Goal: Task Accomplishment & Management: Manage account settings

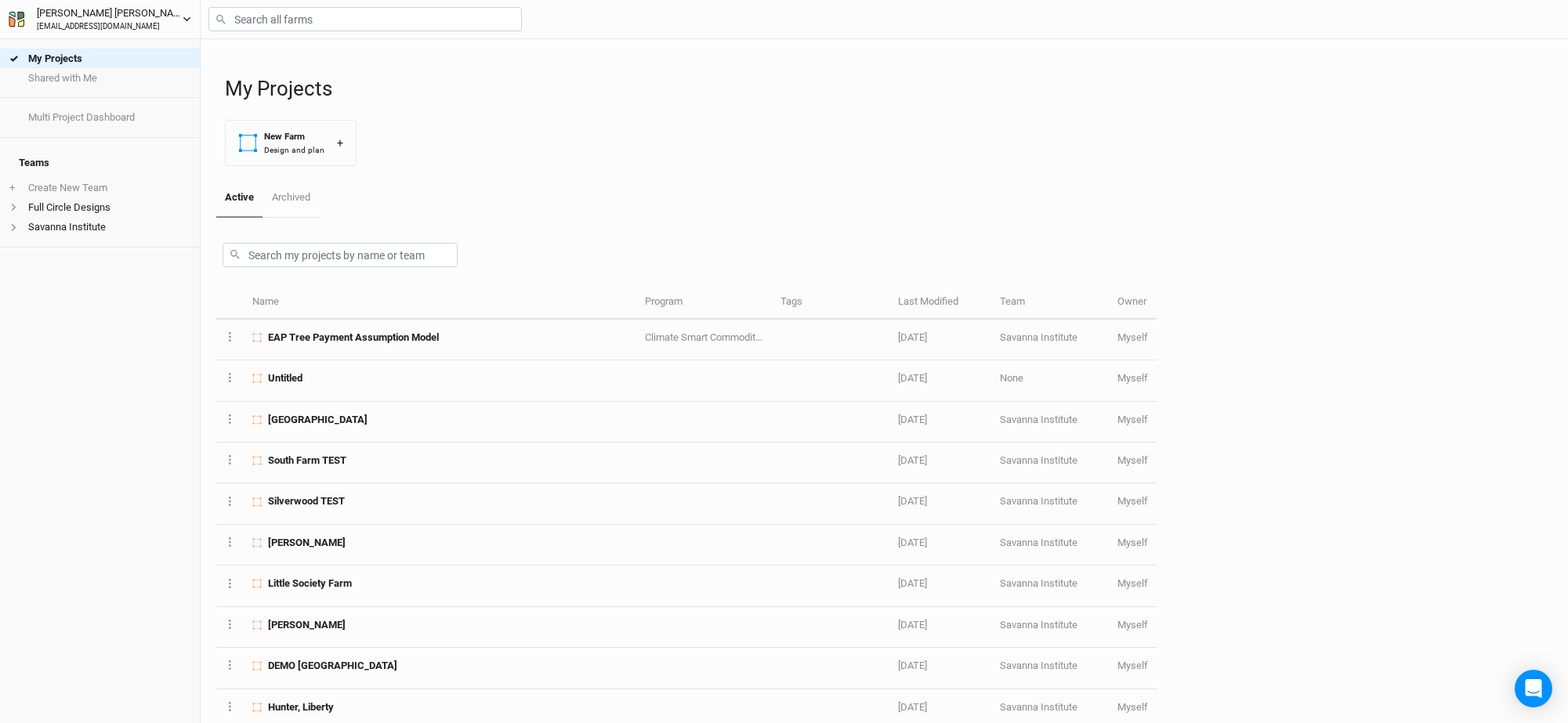
click at [103, 24] on div "[EMAIL_ADDRESS][DOMAIN_NAME]" at bounding box center [110, 27] width 146 height 12
click at [187, 20] on icon "button" at bounding box center [187, 20] width 9 height 9
click at [185, 17] on icon "button" at bounding box center [187, 20] width 9 height 9
click at [120, 51] on button "User settings" at bounding box center [130, 49] width 124 height 21
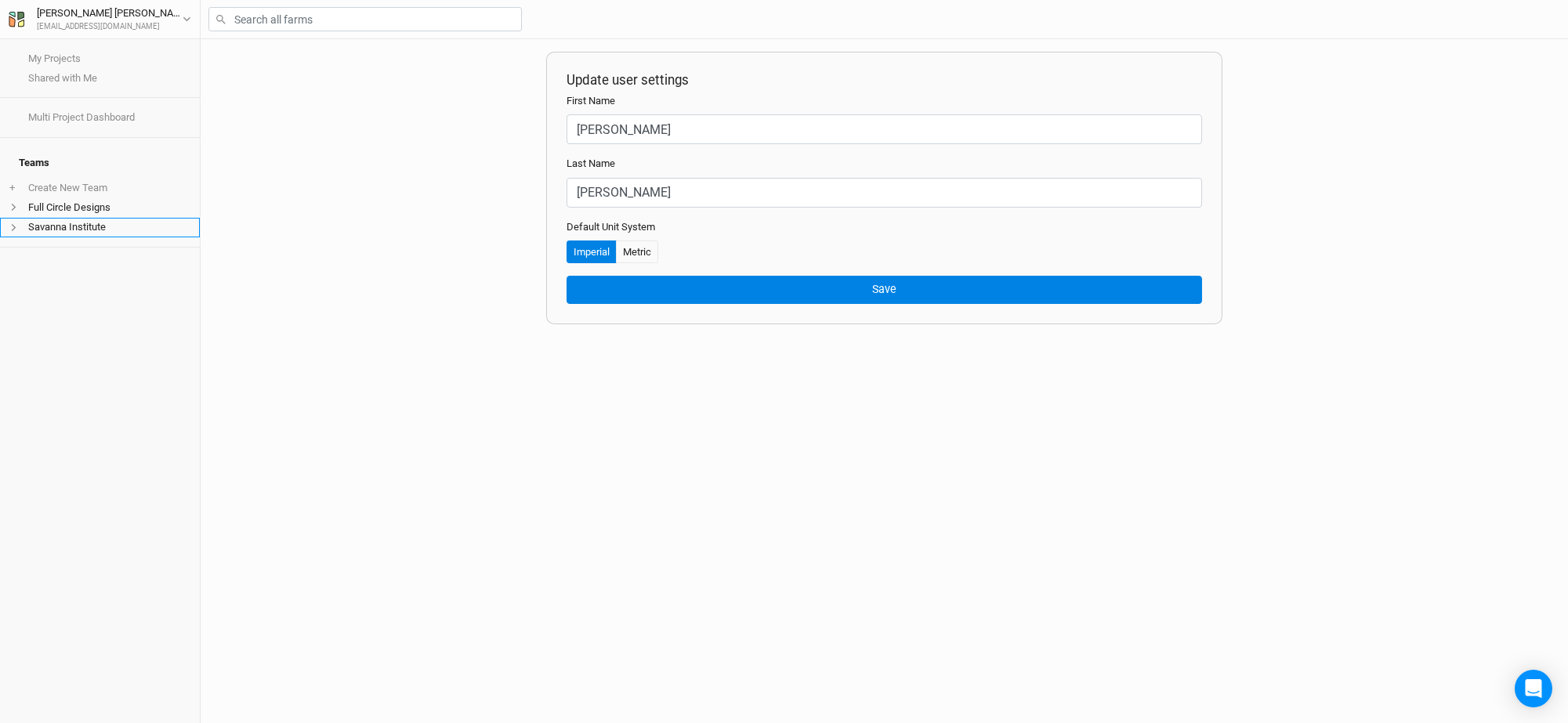
click at [76, 218] on li "Savanna Institute" at bounding box center [100, 228] width 200 height 20
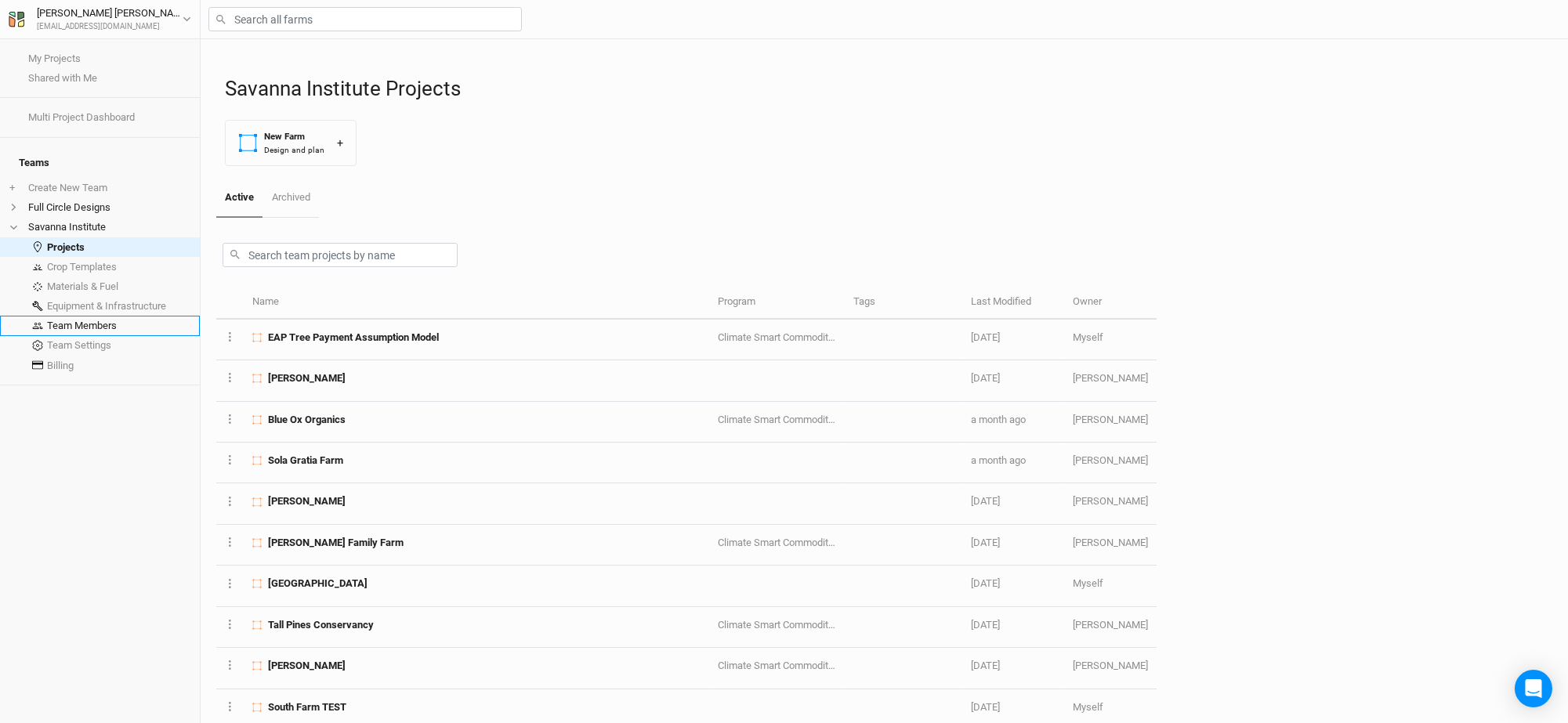
click at [85, 318] on link "Team Members" at bounding box center [100, 326] width 200 height 20
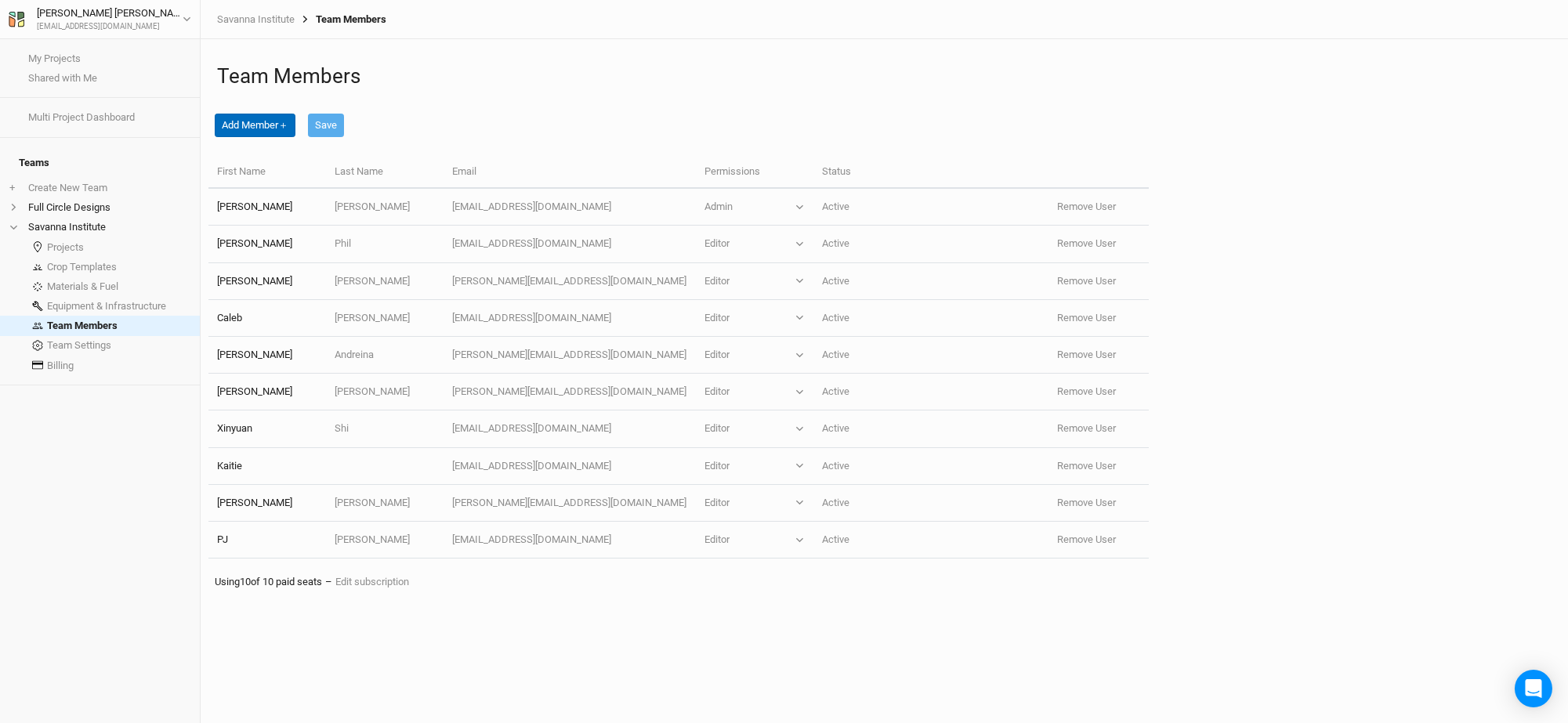
click at [276, 124] on button "Add Member ＋" at bounding box center [255, 125] width 81 height 23
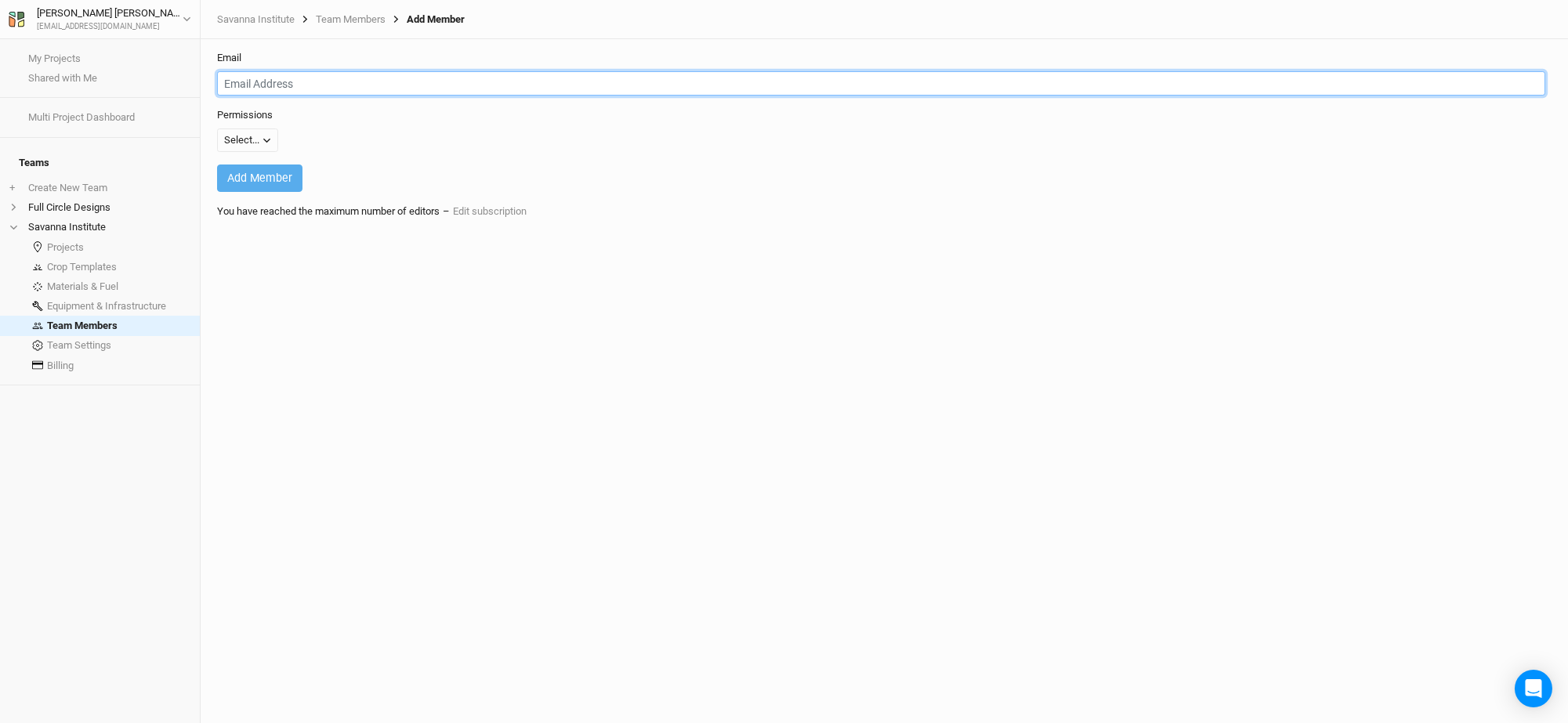
click at [310, 90] on input "email" at bounding box center [881, 83] width 1328 height 24
type input "[PERSON_NAME]"
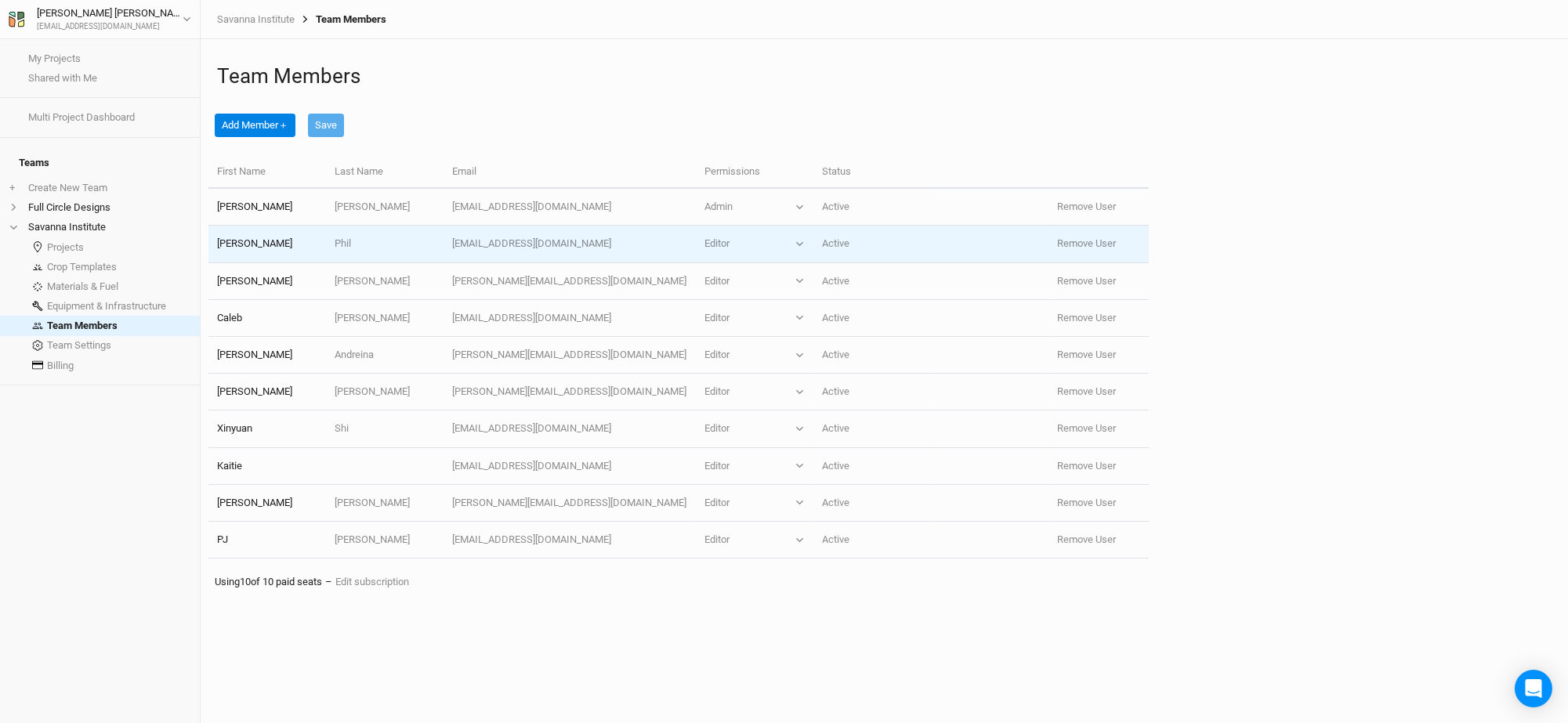
click at [270, 249] on td "[PERSON_NAME]" at bounding box center [267, 244] width 118 height 37
click at [1072, 245] on button "Remove User" at bounding box center [1086, 244] width 58 height 14
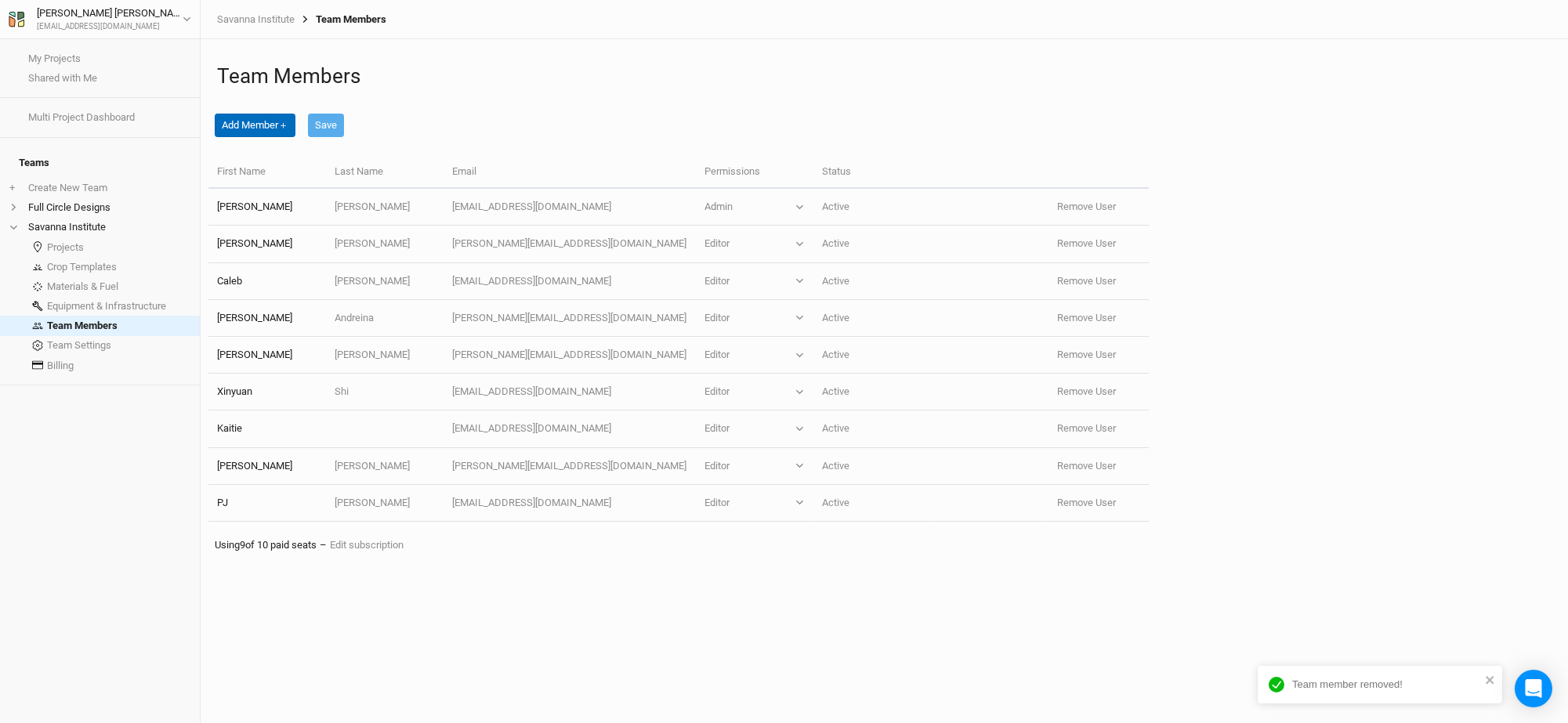
click at [262, 120] on button "Add Member ＋" at bounding box center [255, 125] width 81 height 23
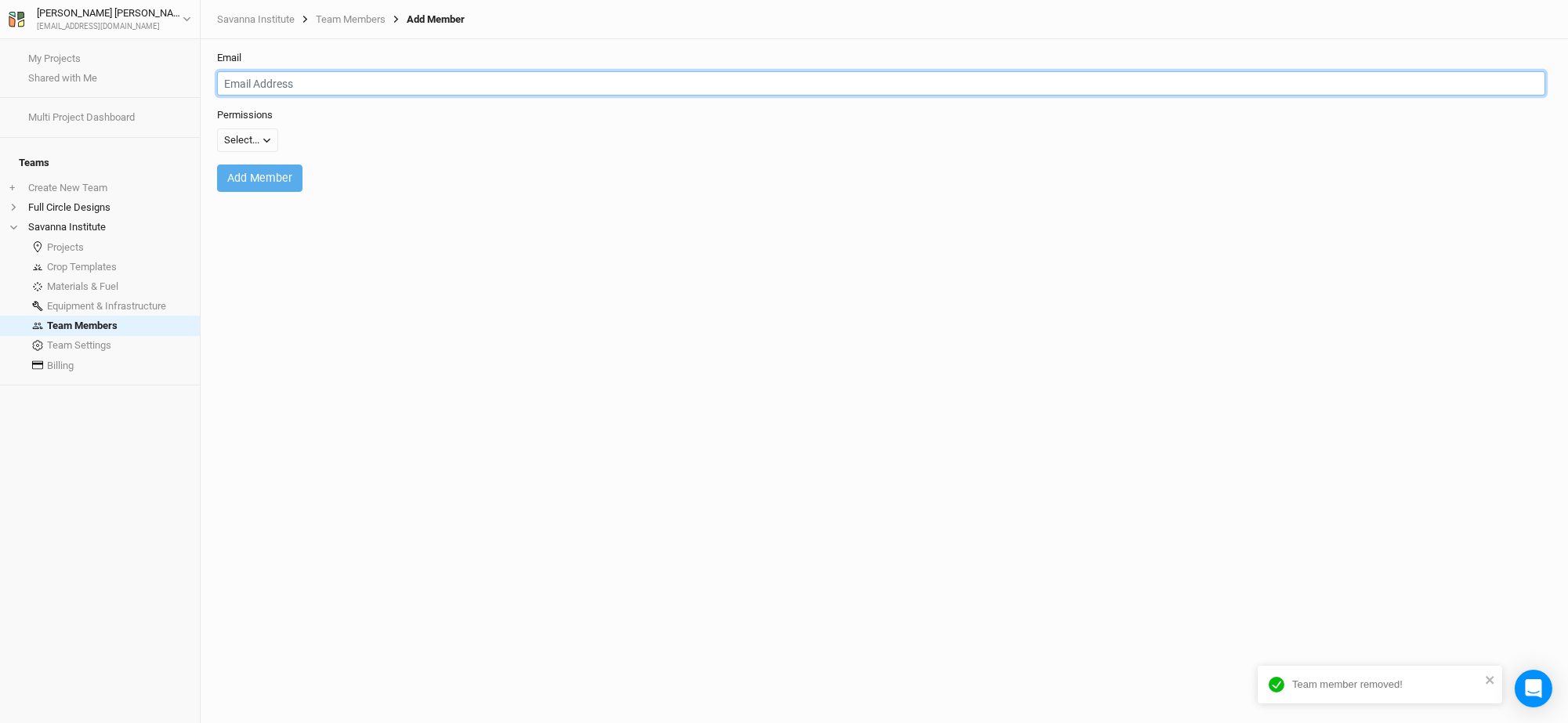
click at [309, 86] on input "email" at bounding box center [881, 83] width 1328 height 24
type input "[PERSON_NAME][EMAIL_ADDRESS][DOMAIN_NAME]"
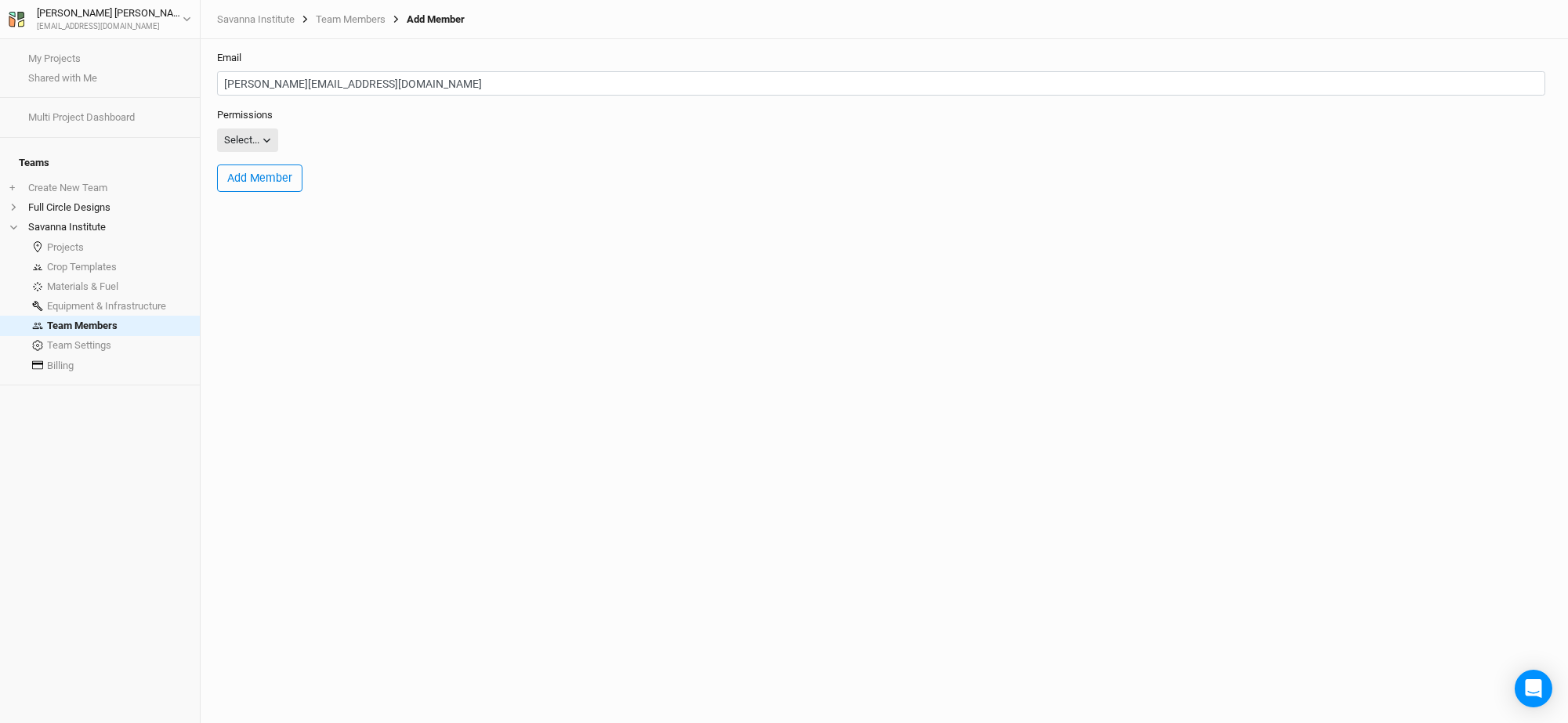
click at [265, 144] on icon "button" at bounding box center [267, 141] width 9 height 9
click at [280, 197] on button "Editor" at bounding box center [280, 196] width 124 height 24
click at [270, 174] on button "Add Member" at bounding box center [259, 178] width 85 height 27
